Goal: Complete application form

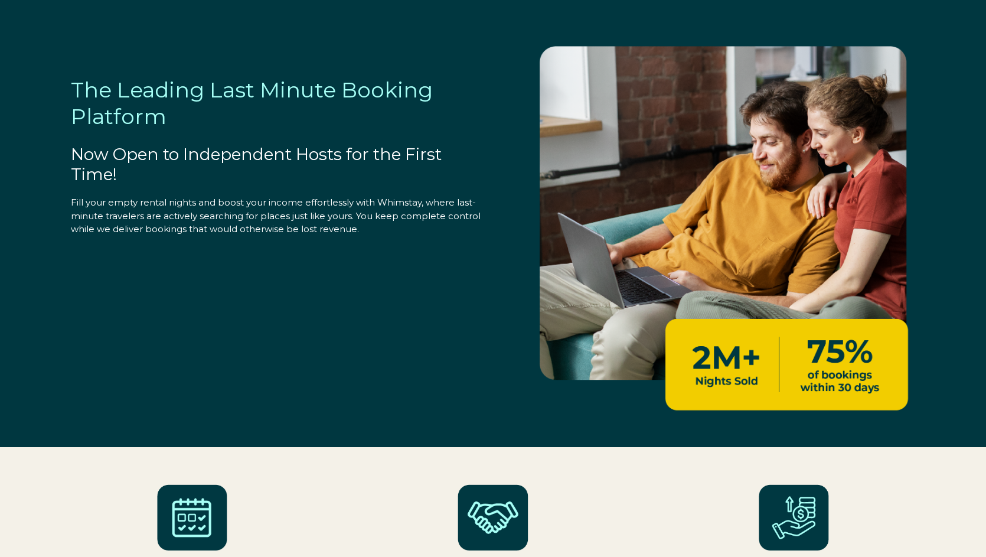
select select "US"
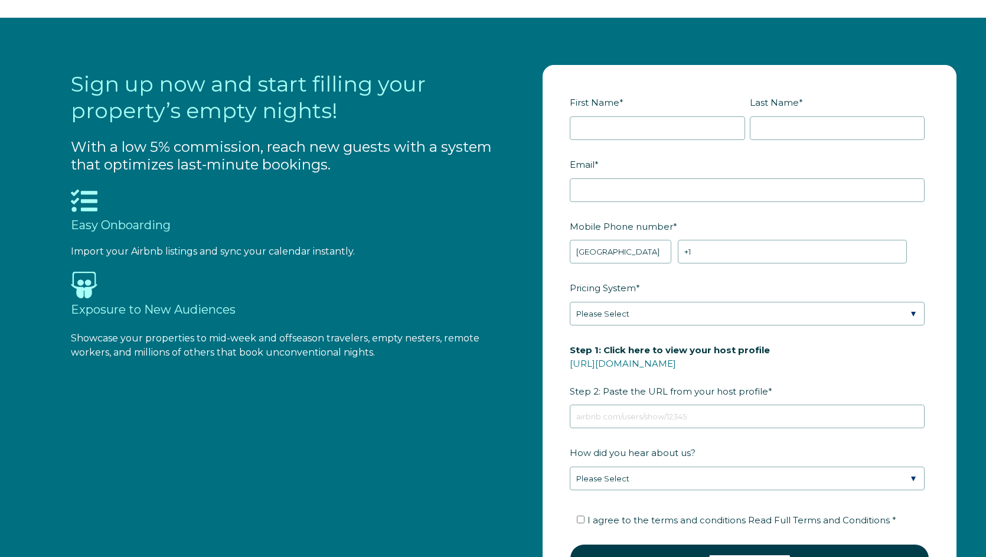
scroll to position [1290, 0]
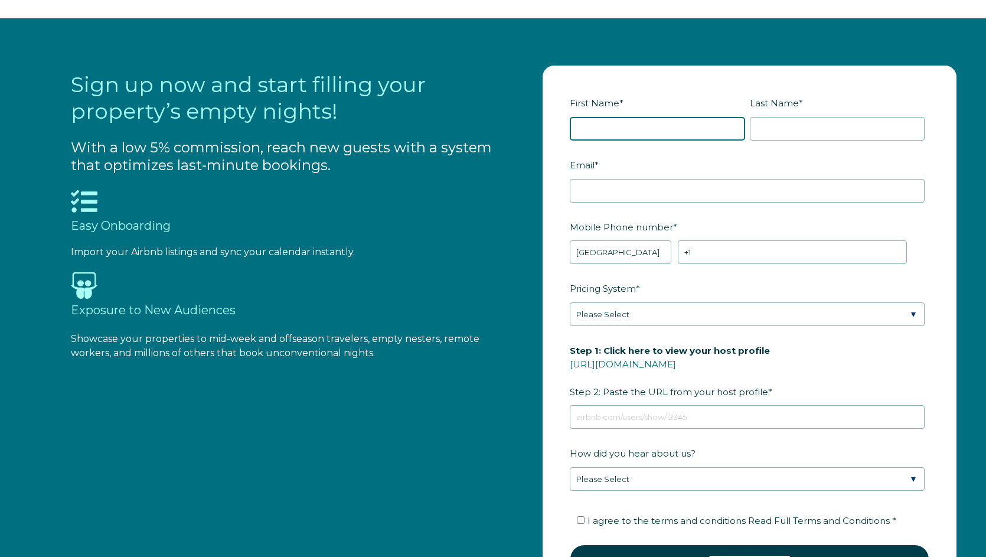
click at [629, 127] on input "First Name *" at bounding box center [657, 129] width 175 height 24
type input "[PERSON_NAME]"
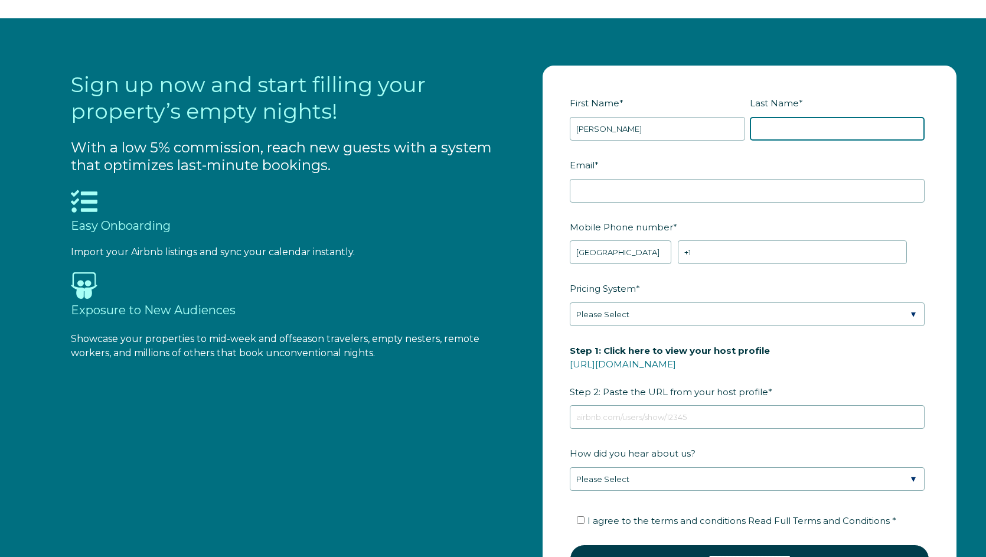
type input "[DEMOGRAPHIC_DATA]"
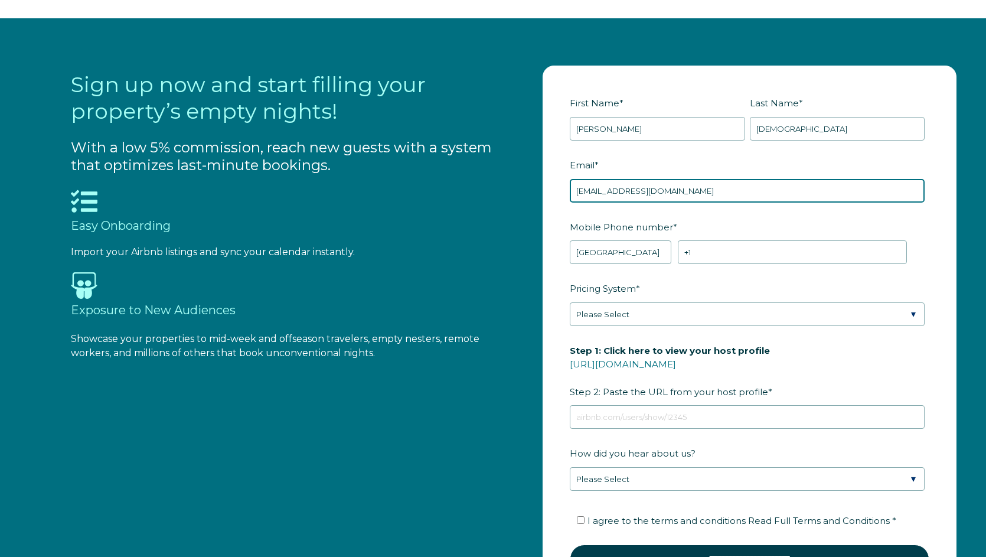
drag, startPoint x: 699, startPoint y: 186, endPoint x: 512, endPoint y: 203, distance: 187.3
click at [512, 203] on div "Sign up now and start filling your property’s empty nights! With a low 5% commi…" at bounding box center [520, 340] width 898 height 549
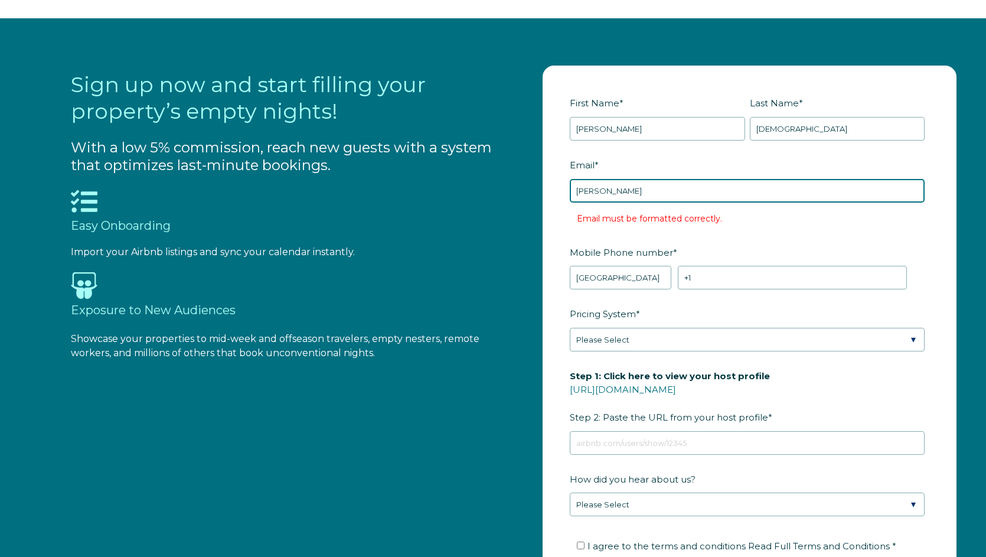
type input "[PERSON_NAME][EMAIL_ADDRESS][DOMAIN_NAME]"
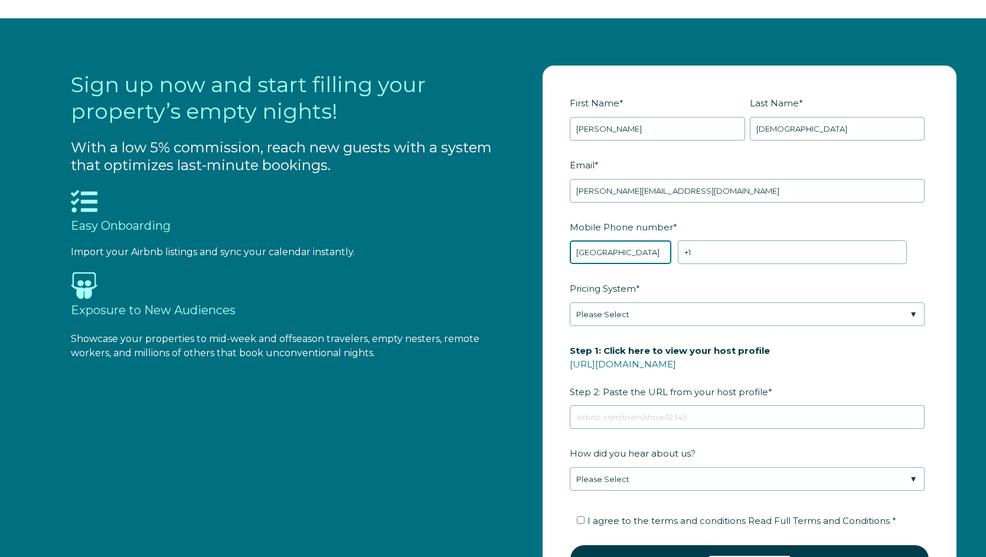
click at [584, 255] on select "* [GEOGRAPHIC_DATA] (‫[GEOGRAPHIC_DATA]‬‎) [GEOGRAPHIC_DATA] ([GEOGRAPHIC_DATA]…" at bounding box center [620, 252] width 101 height 24
click at [701, 258] on input "+1" at bounding box center [792, 252] width 229 height 24
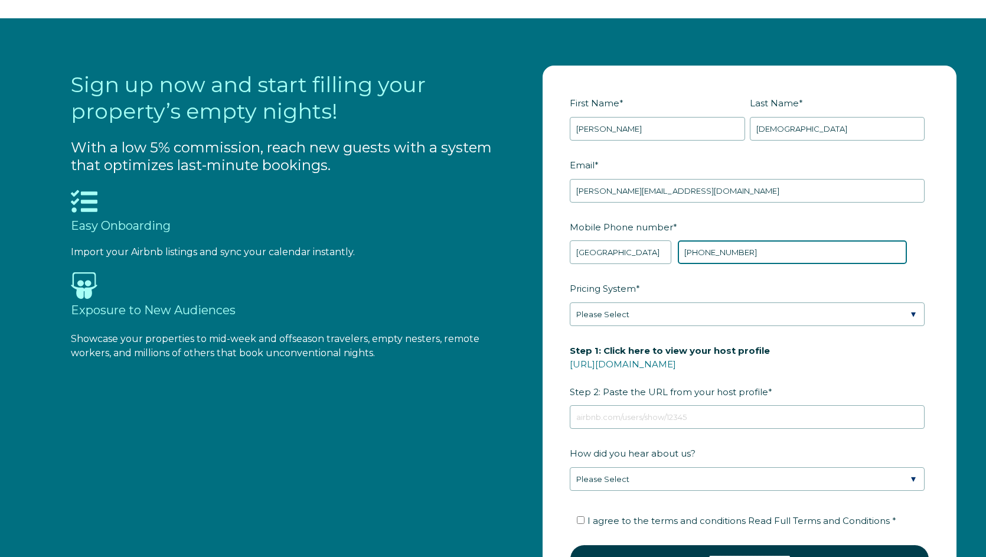
type input "[PHONE_NUMBER]"
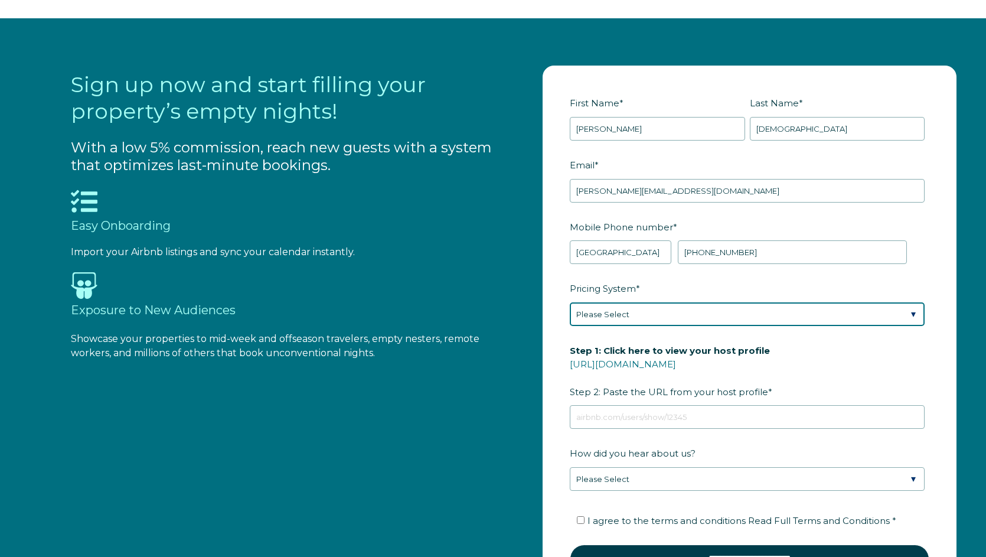
click at [674, 318] on select "Please Select Manual Airbnb Smart Pricing PriceLabs Wheelhouse Beyond Pricing 3…" at bounding box center [747, 314] width 355 height 24
select select "Manual"
click at [570, 302] on select "Please Select Manual Airbnb Smart Pricing PriceLabs Wheelhouse Beyond Pricing 3…" at bounding box center [747, 314] width 355 height 24
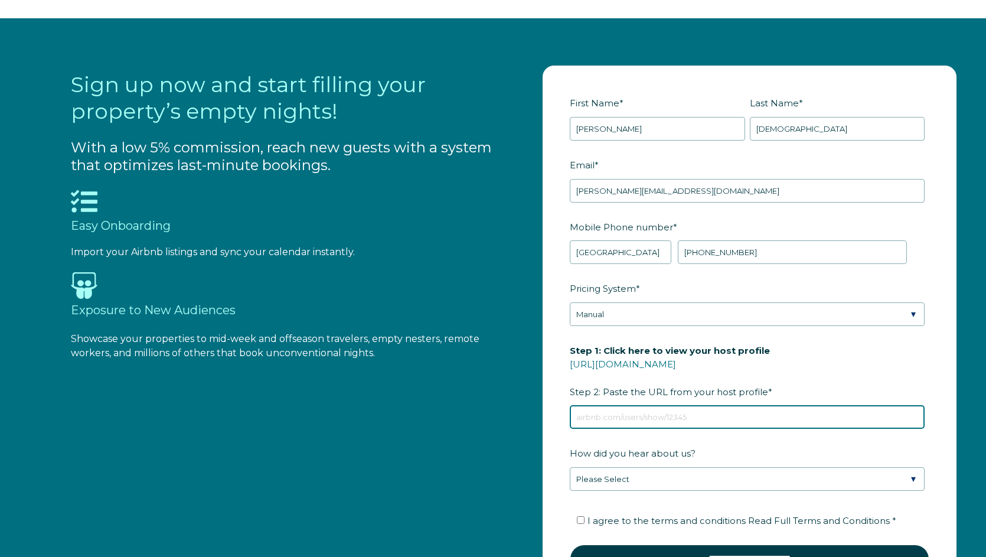
click at [772, 409] on input "Step 1: Click here to view your host profile [URL][DOMAIN_NAME] Step 2: Paste t…" at bounding box center [747, 417] width 355 height 24
paste input "[URL][DOMAIN_NAME]"
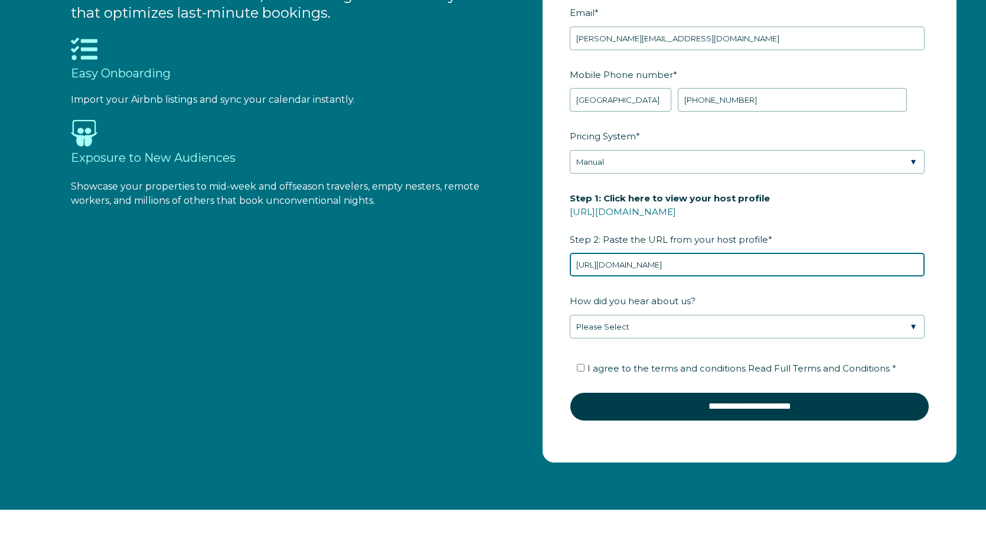
scroll to position [1467, 0]
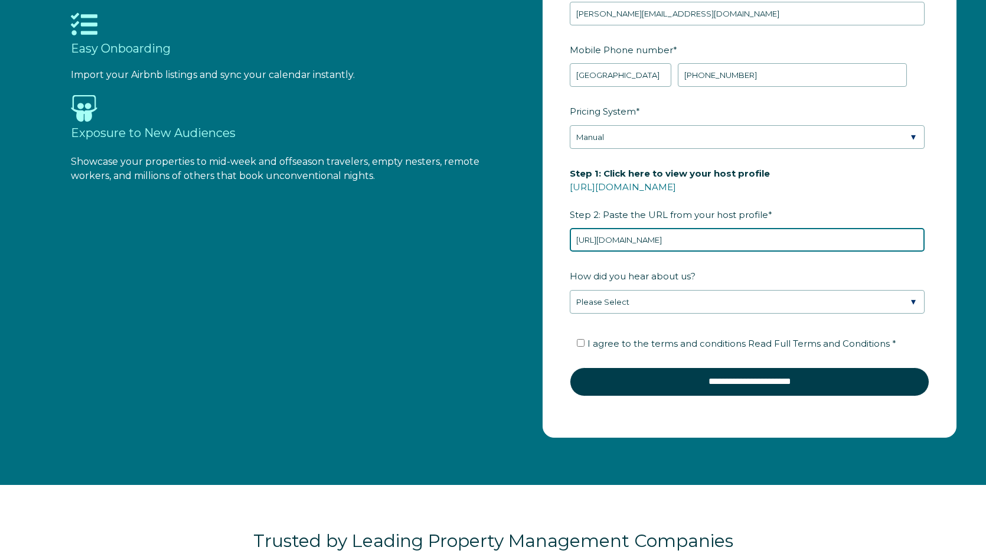
type input "[URL][DOMAIN_NAME]"
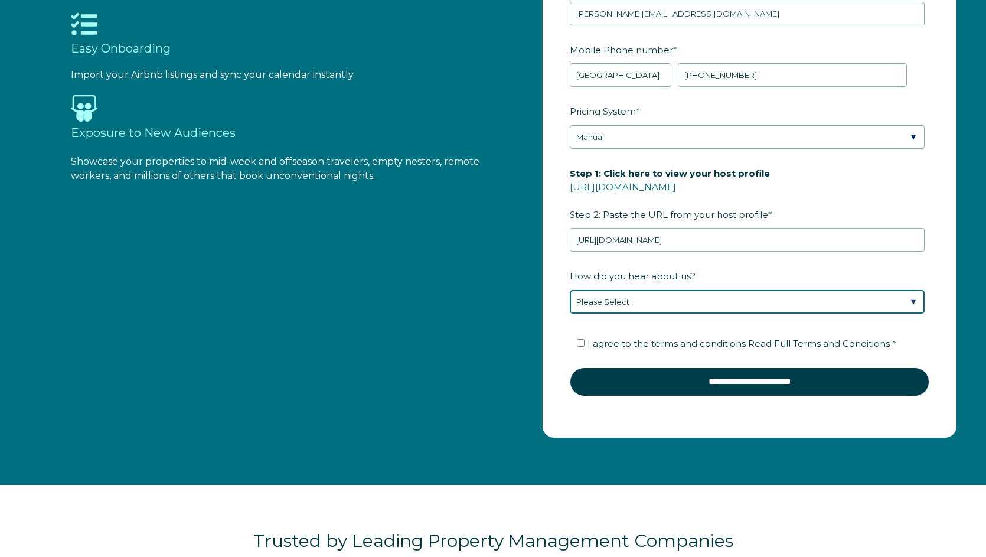
click at [681, 301] on select "Please Select Found Whimstay through a Google search Direct outreach from a Whi…" at bounding box center [747, 302] width 355 height 24
select select "Other"
click at [570, 290] on select "Please Select Found Whimstay through a Google search Direct outreach from a Whi…" at bounding box center [747, 302] width 355 height 24
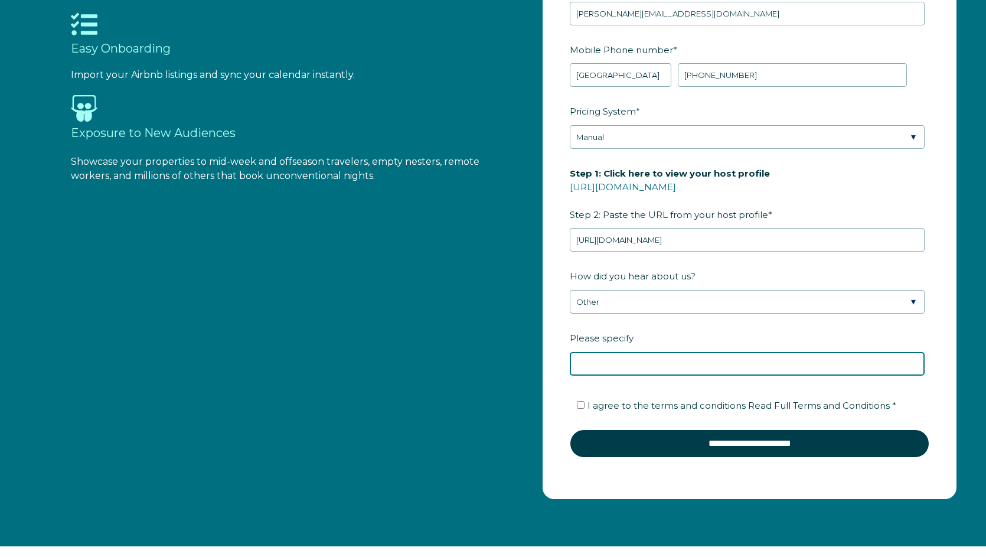
click at [683, 365] on input "Please specify" at bounding box center [747, 364] width 355 height 24
type input "ciirus"
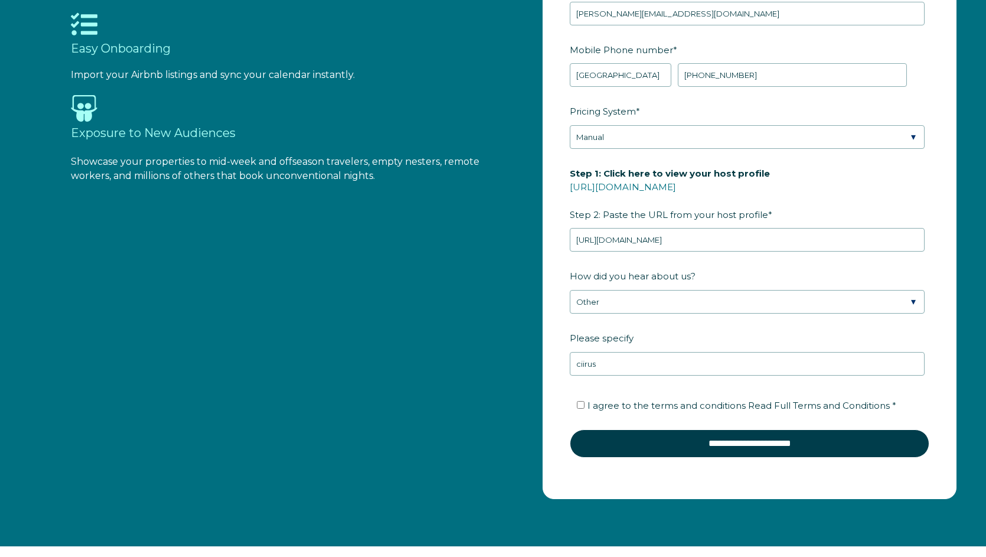
click at [663, 402] on span "I agree to the terms and conditions Read Full Terms and Conditions *" at bounding box center [742, 405] width 309 height 11
click at [585, 402] on input "I agree to the terms and conditions Read Full Terms and Conditions *" at bounding box center [581, 405] width 8 height 8
checkbox input "true"
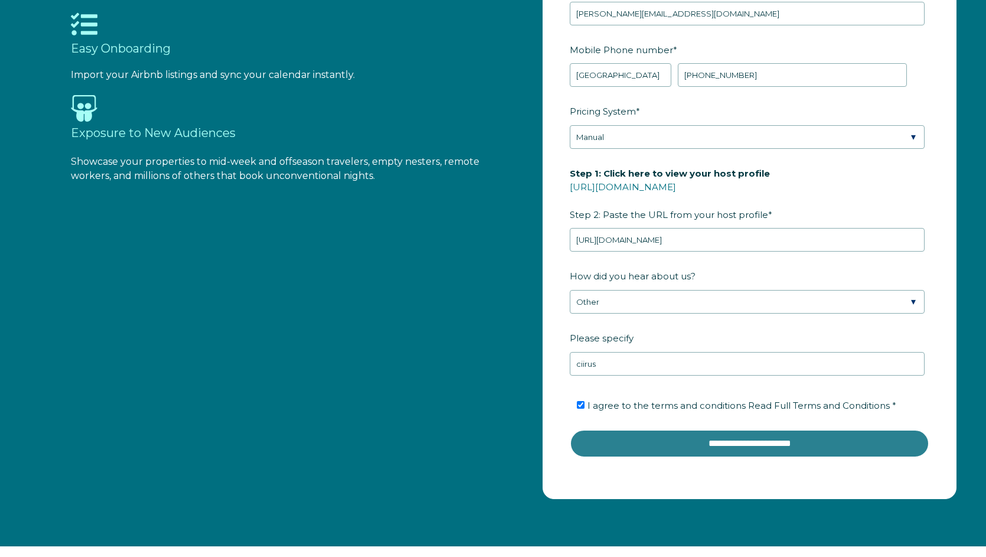
click at [883, 447] on input "**********" at bounding box center [750, 443] width 360 height 28
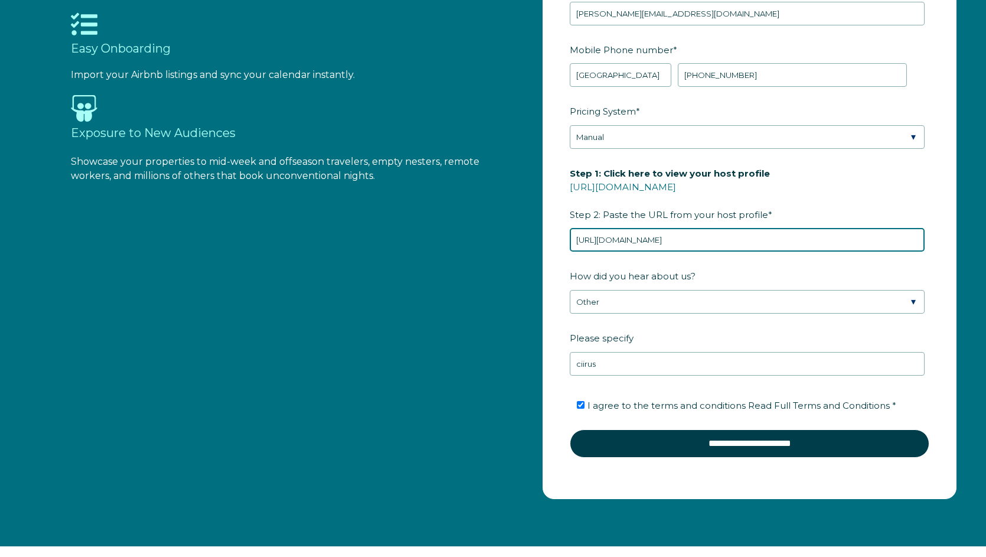
drag, startPoint x: 826, startPoint y: 239, endPoint x: 530, endPoint y: 243, distance: 295.3
click at [530, 243] on div "Sign up now and start filling your property’s empty nights! With a low 5% commi…" at bounding box center [520, 193] width 898 height 611
paste input "hosting/listings/editor/45864483/view-your-space"
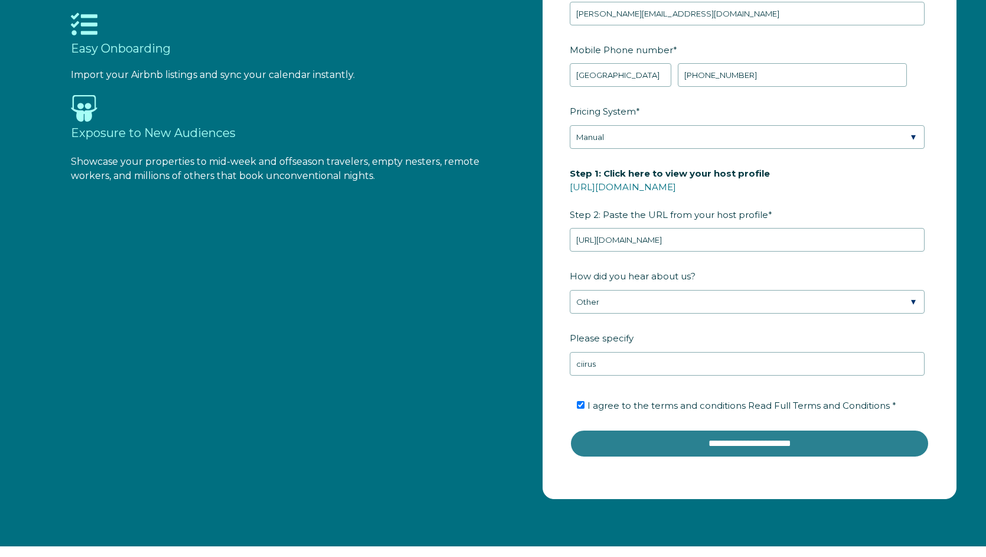
click at [767, 440] on input "**********" at bounding box center [750, 443] width 360 height 28
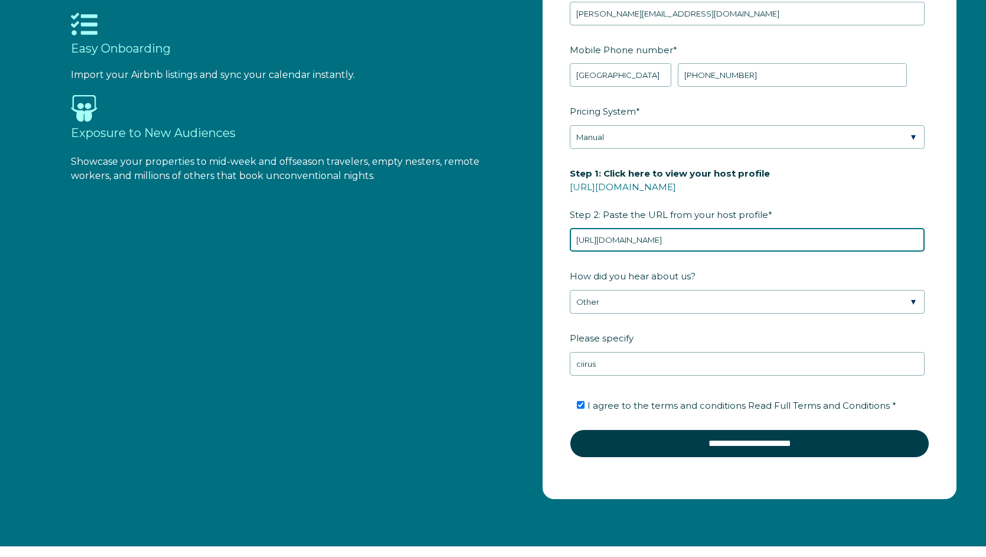
drag, startPoint x: 885, startPoint y: 244, endPoint x: 563, endPoint y: 255, distance: 322.0
click at [563, 255] on form "First Name * [PERSON_NAME] Last Name * [PERSON_NAME] RBO Token Company ID Refer…" at bounding box center [749, 193] width 413 height 609
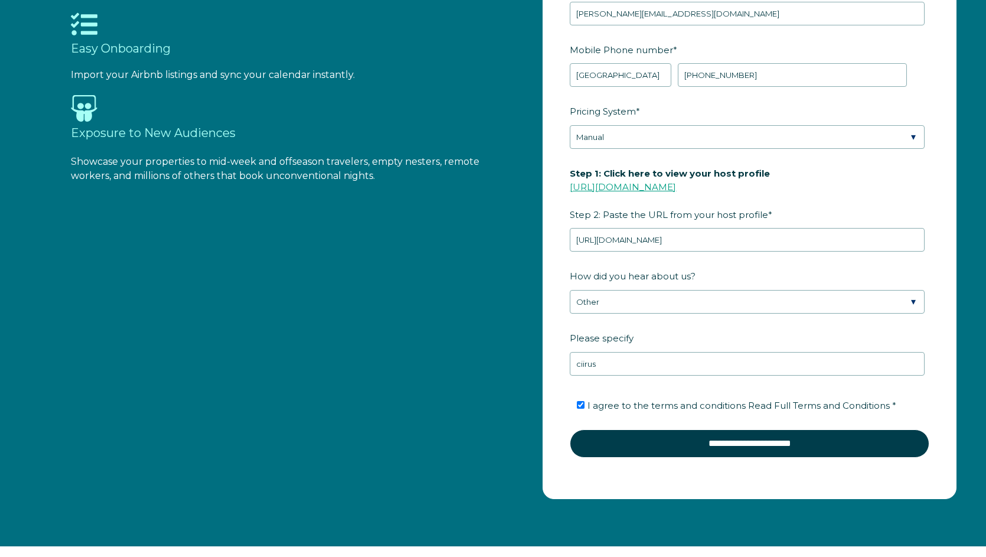
drag, startPoint x: 714, startPoint y: 186, endPoint x: 570, endPoint y: 187, distance: 143.5
click at [570, 187] on label "Step 1: Click here to view your host profile [URL][DOMAIN_NAME] Step 2: Paste t…" at bounding box center [750, 194] width 360 height 62
copy link "[URL][DOMAIN_NAME]"
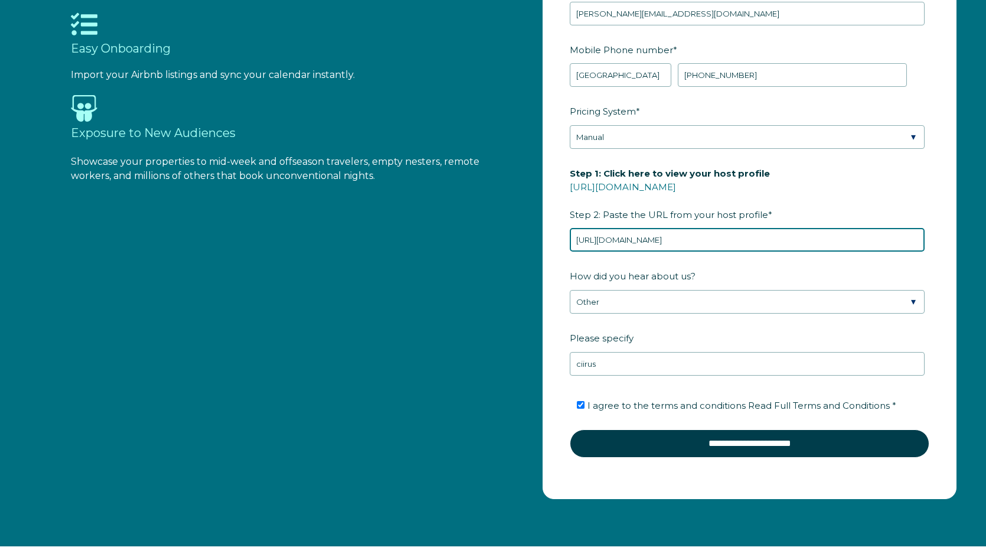
click at [754, 243] on input "[URL][DOMAIN_NAME]" at bounding box center [747, 240] width 355 height 24
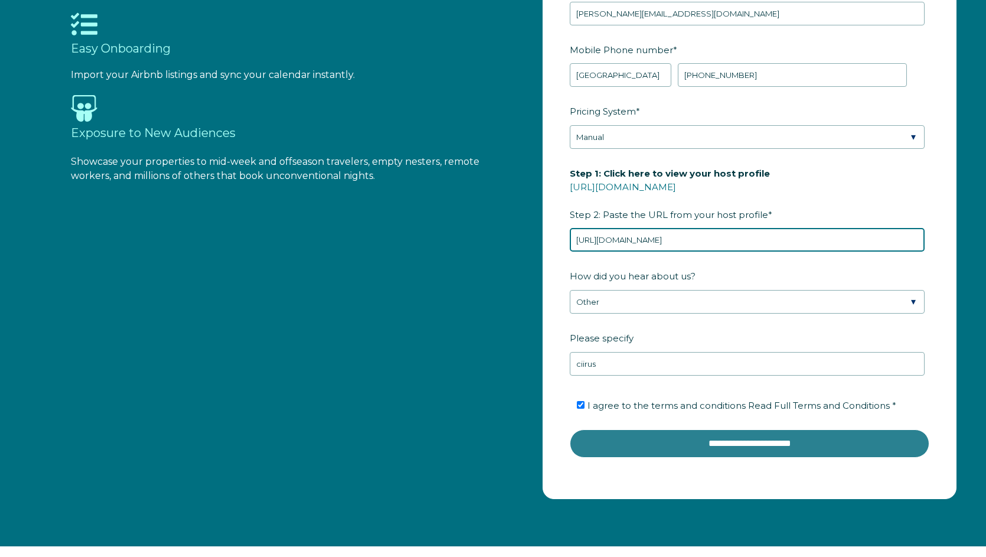
type input "[URL][DOMAIN_NAME]"
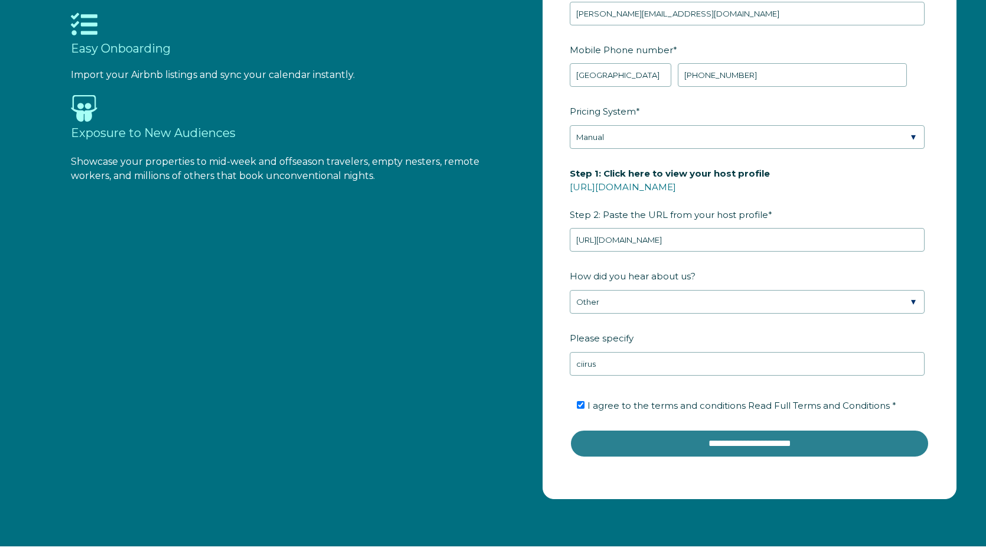
click at [855, 444] on input "**********" at bounding box center [750, 443] width 360 height 28
